Goal: Information Seeking & Learning: Check status

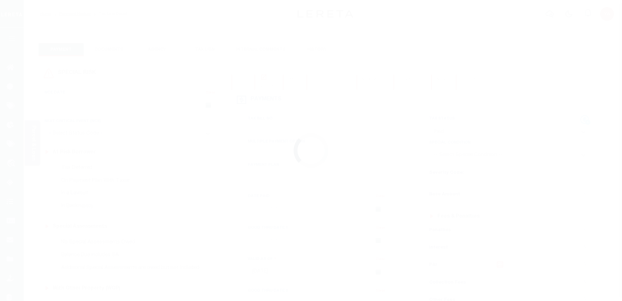
select select "PYD"
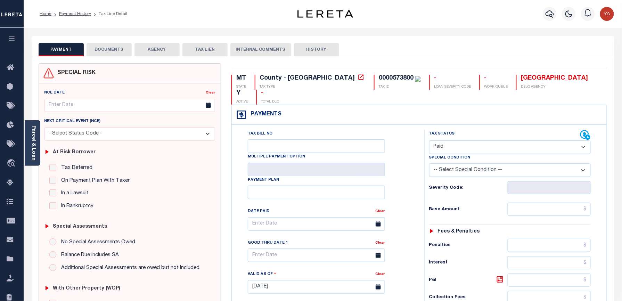
click at [116, 47] on button "DOCUMENTS" at bounding box center [109, 49] width 45 height 13
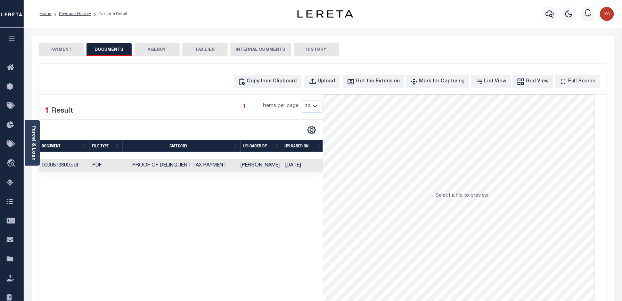
click at [299, 169] on td "[DATE]" at bounding box center [303, 166] width 41 height 14
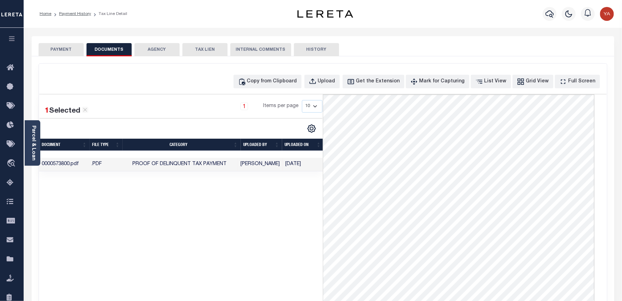
click at [222, 237] on div "1 Selected 1 Result 1 Items per page 10 25 50 100" at bounding box center [181, 199] width 284 height 209
click at [551, 15] on icon "button" at bounding box center [550, 14] width 8 height 8
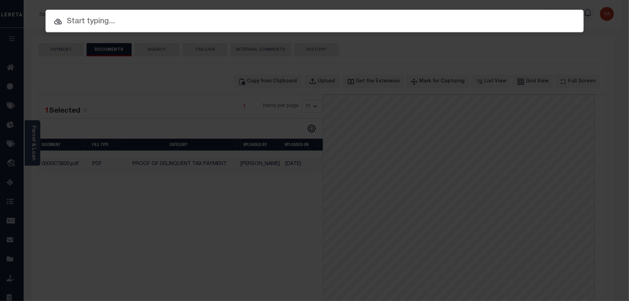
click at [401, 21] on input "text" at bounding box center [315, 22] width 539 height 12
paste input "1096245"
type input "1096245"
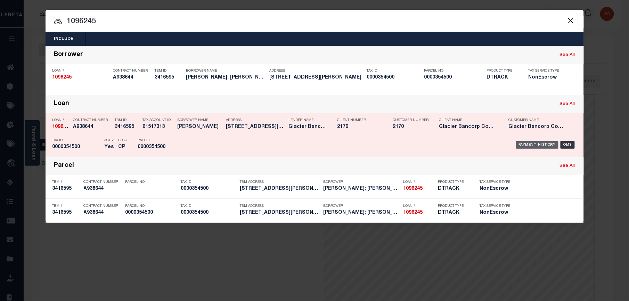
click at [529, 146] on div "Payment History" at bounding box center [537, 145] width 43 height 8
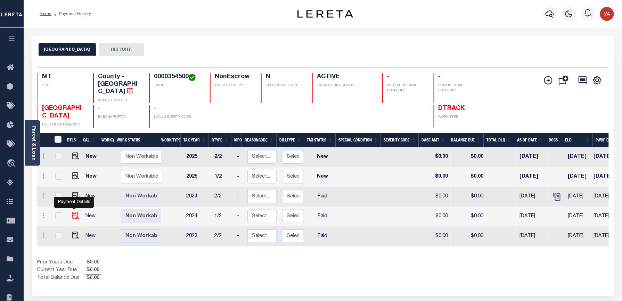
click at [73, 212] on img "" at bounding box center [75, 215] width 7 height 7
checkbox input "true"
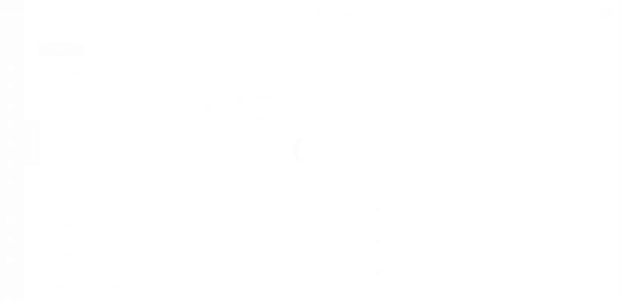
select select "PYD"
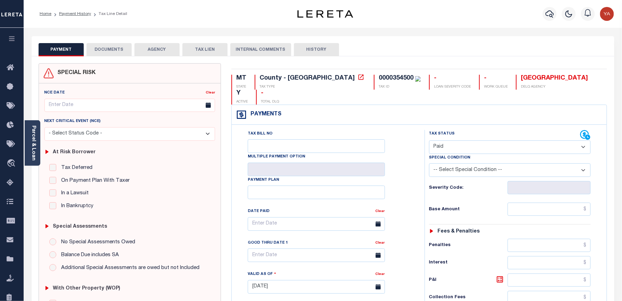
click at [127, 52] on button "DOCUMENTS" at bounding box center [109, 49] width 45 height 13
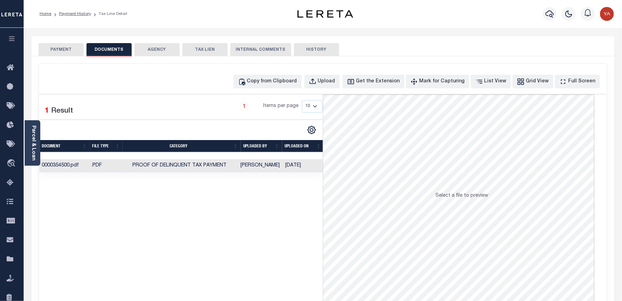
click at [293, 167] on td "[DATE]" at bounding box center [303, 166] width 41 height 14
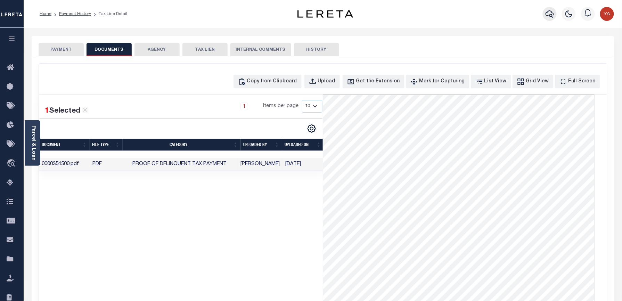
click at [550, 14] on icon "button" at bounding box center [550, 14] width 8 height 8
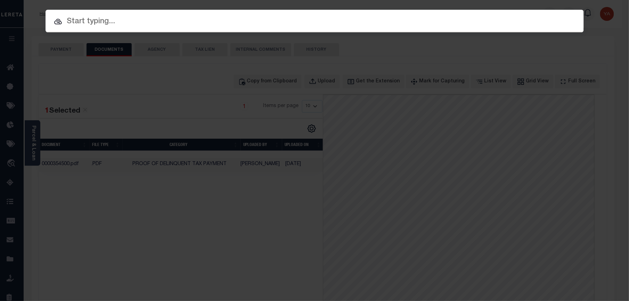
click at [312, 23] on input "text" at bounding box center [315, 22] width 539 height 12
paste input "511413633"
type input "511413633"
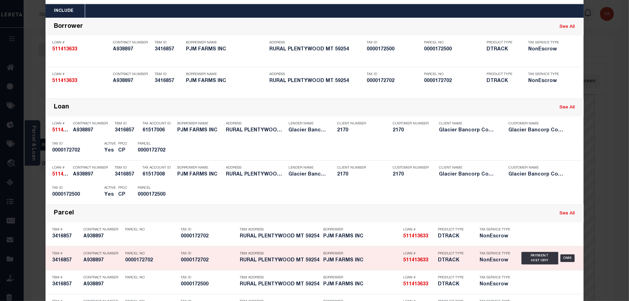
scroll to position [56, 0]
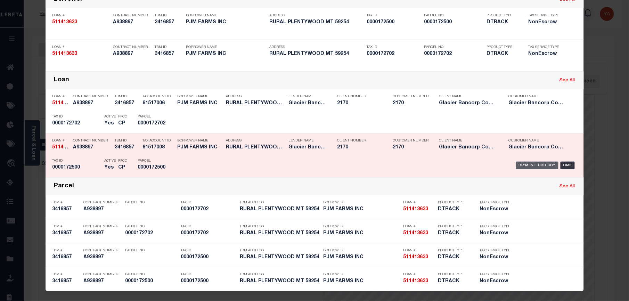
click at [535, 167] on div "Payment History" at bounding box center [537, 166] width 43 height 8
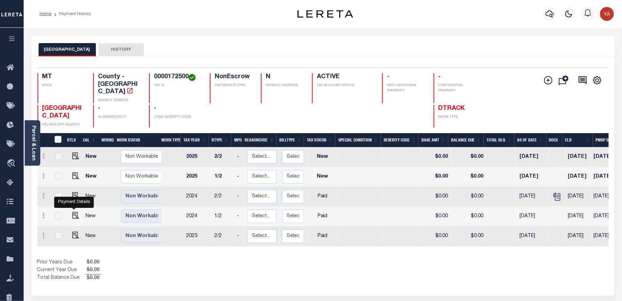
drag, startPoint x: 73, startPoint y: 208, endPoint x: 145, endPoint y: 167, distance: 83.3
click at [73, 212] on img "" at bounding box center [75, 215] width 7 height 7
checkbox input "true"
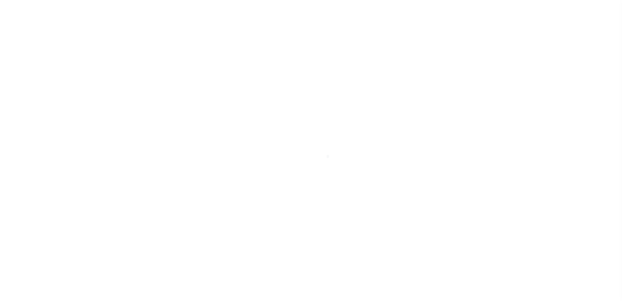
select select "PYD"
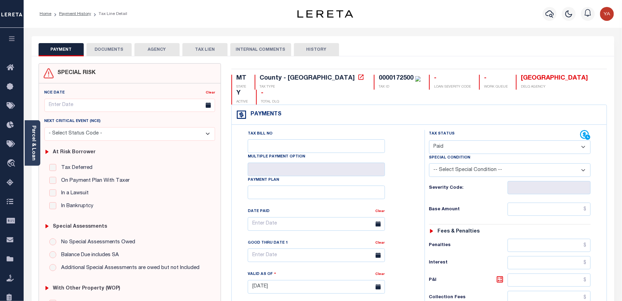
click at [113, 50] on button "DOCUMENTS" at bounding box center [109, 49] width 45 height 13
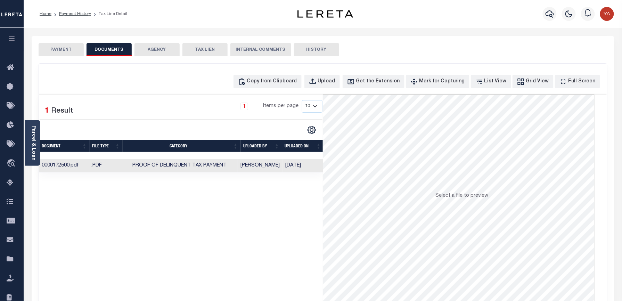
click at [293, 165] on td "[DATE]" at bounding box center [303, 166] width 41 height 14
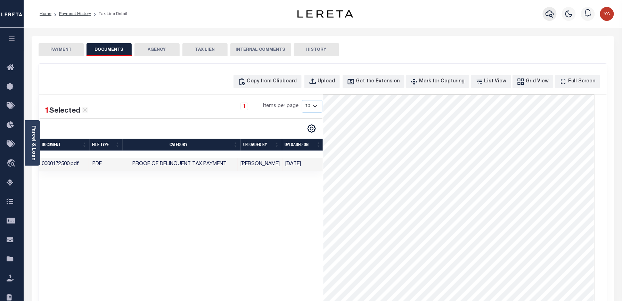
click at [552, 17] on icon "button" at bounding box center [550, 13] width 8 height 7
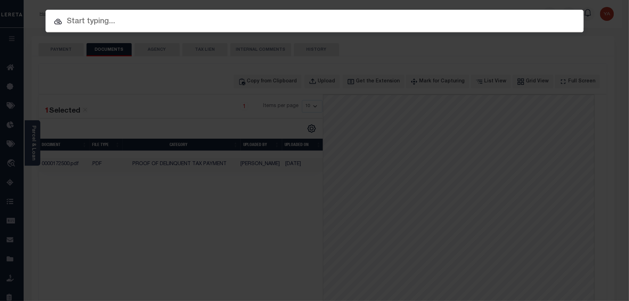
click at [377, 26] on input "text" at bounding box center [315, 22] width 539 height 12
paste input "511429293"
type input "511429293"
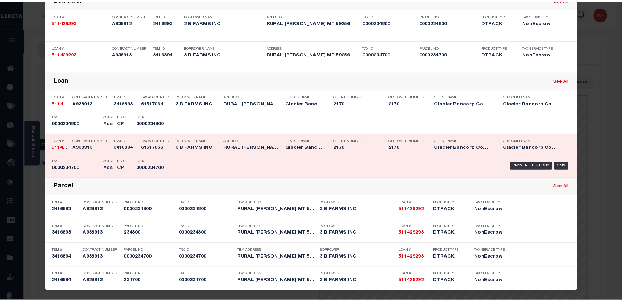
scroll to position [56, 0]
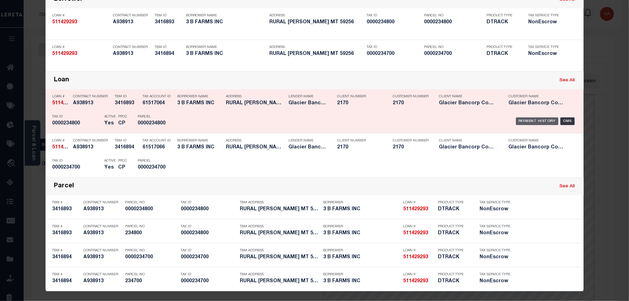
click at [521, 124] on div "Payment History" at bounding box center [537, 122] width 43 height 8
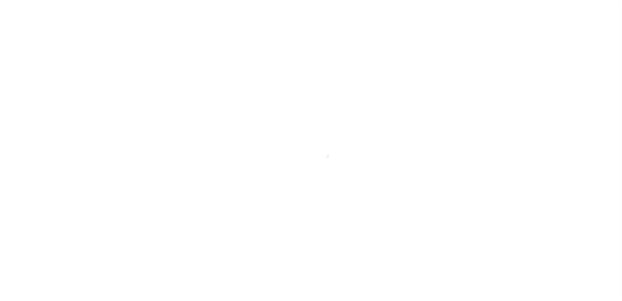
select select "PYD"
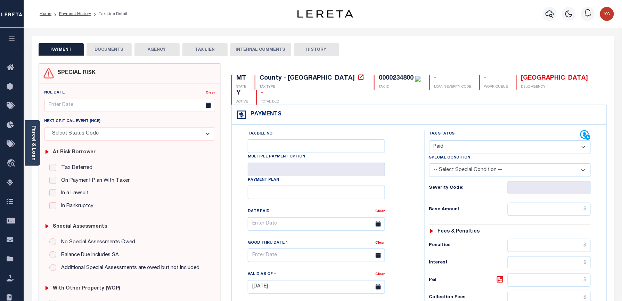
drag, startPoint x: 115, startPoint y: 44, endPoint x: 115, endPoint y: 51, distance: 7.6
click at [114, 44] on button "DOCUMENTS" at bounding box center [109, 49] width 45 height 13
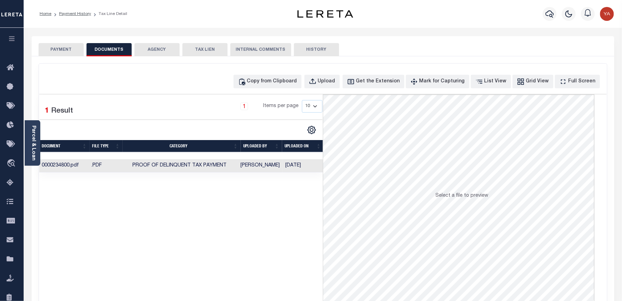
click at [293, 166] on td "[DATE]" at bounding box center [303, 166] width 41 height 14
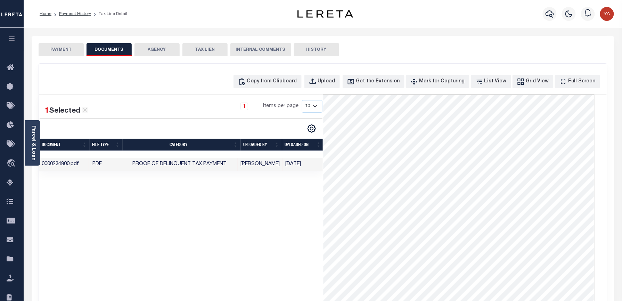
click at [268, 248] on div "1 Selected 1 Result 1 Items per page 10 25 50 100" at bounding box center [181, 199] width 284 height 209
click at [548, 14] on icon "button" at bounding box center [550, 14] width 8 height 8
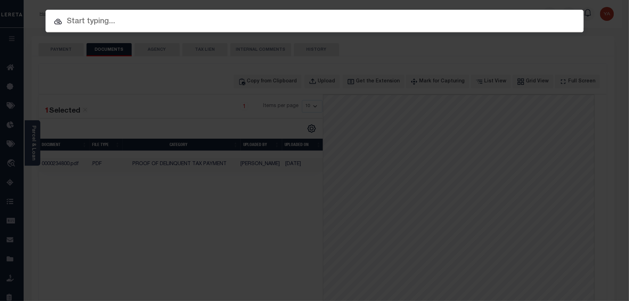
click at [194, 24] on input "text" at bounding box center [315, 22] width 539 height 12
paste input "4212240015701"
type input "4212240015701"
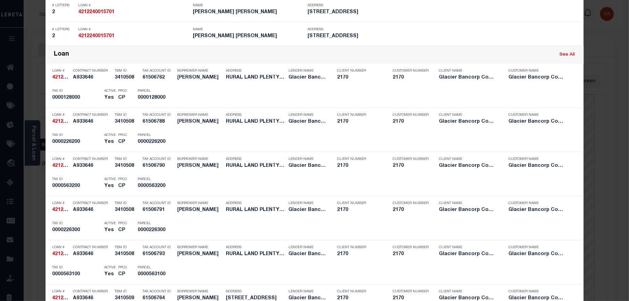
scroll to position [510, 0]
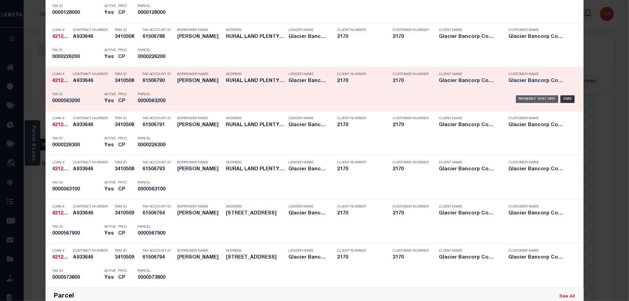
click at [536, 100] on div "Payment History" at bounding box center [537, 99] width 43 height 8
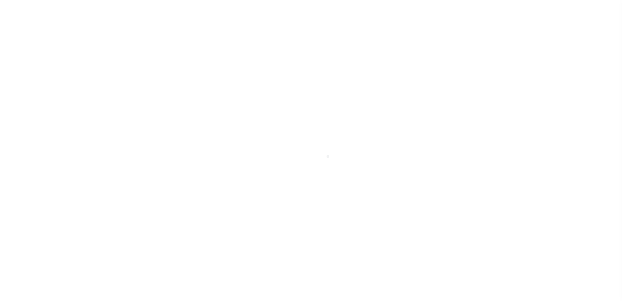
checkbox input "false"
type textarea "Tax Information received via E-mail."
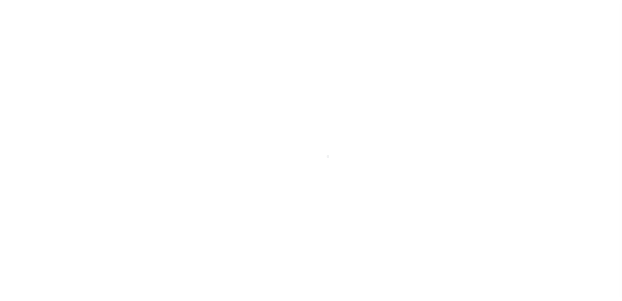
type input "[DATE]"
select select "PYD"
type input "$0"
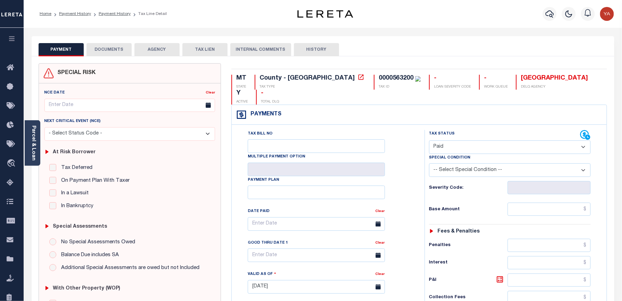
click at [118, 47] on button "DOCUMENTS" at bounding box center [109, 49] width 45 height 13
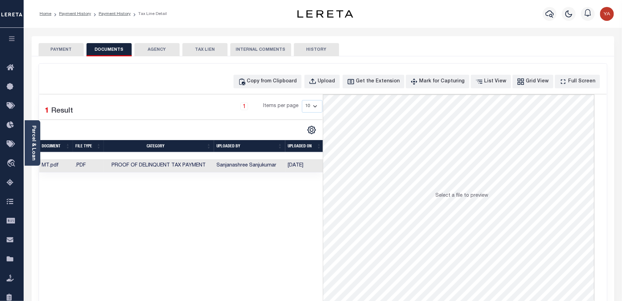
click at [300, 165] on td "[DATE]" at bounding box center [304, 166] width 39 height 14
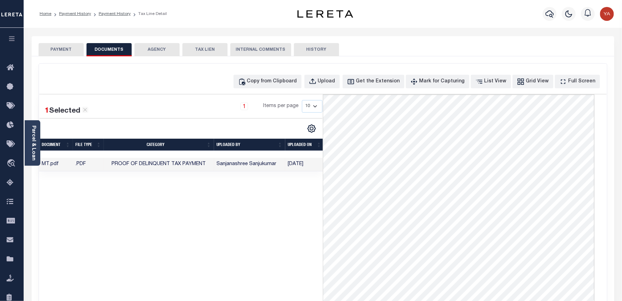
drag, startPoint x: 32, startPoint y: 144, endPoint x: 47, endPoint y: 153, distance: 17.5
click at [32, 144] on link "Parcel & Loan" at bounding box center [33, 143] width 5 height 35
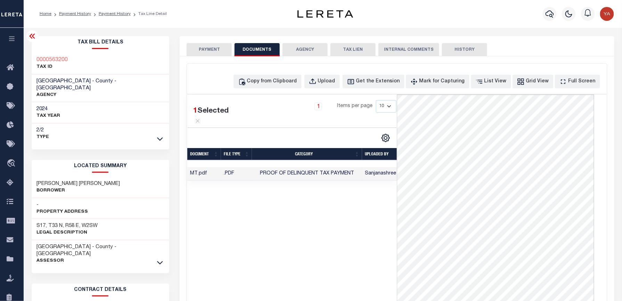
click at [31, 38] on icon at bounding box center [32, 36] width 8 height 8
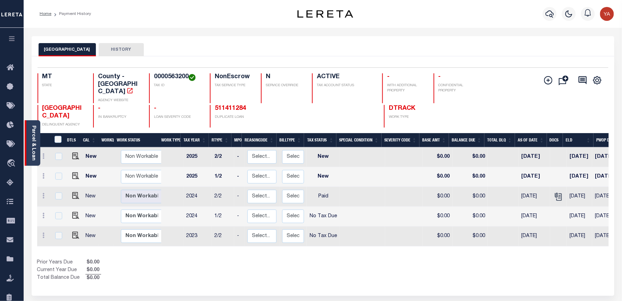
click at [27, 143] on div "Parcel & Loan" at bounding box center [33, 143] width 16 height 46
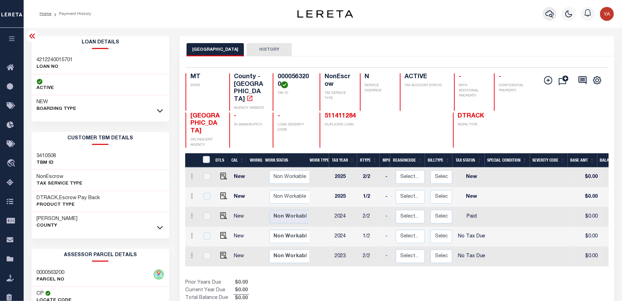
click at [548, 16] on icon "button" at bounding box center [550, 14] width 8 height 8
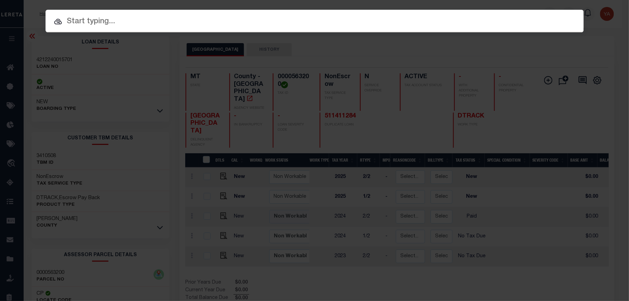
click at [329, 29] on div at bounding box center [315, 21] width 539 height 22
click at [330, 19] on input "text" at bounding box center [315, 22] width 539 height 12
paste input "511411284"
type input "511411284"
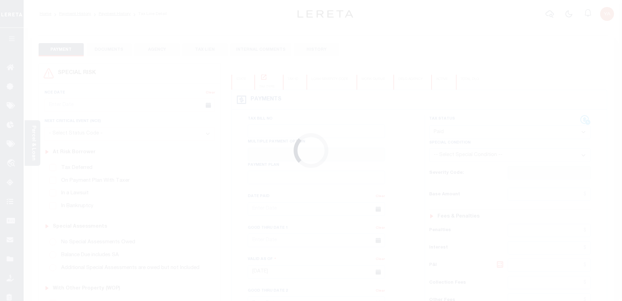
select select "PYD"
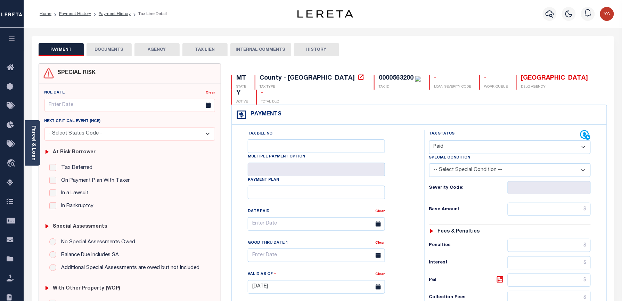
click at [113, 52] on button "DOCUMENTS" at bounding box center [109, 49] width 45 height 13
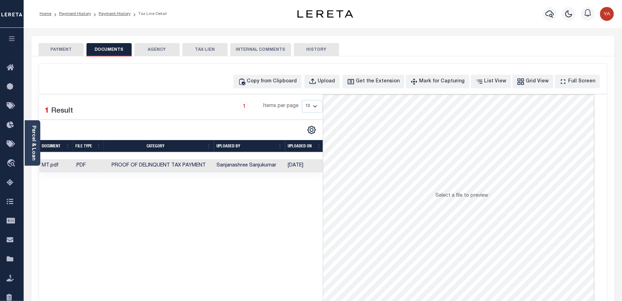
click at [304, 168] on td "[DATE]" at bounding box center [304, 166] width 39 height 14
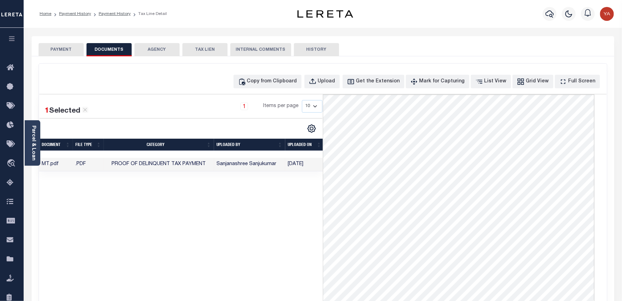
click at [602, 17] on img "button" at bounding box center [607, 14] width 14 height 14
click at [583, 45] on link "Sign out" at bounding box center [589, 49] width 55 height 11
